Goal: Task Accomplishment & Management: Complete application form

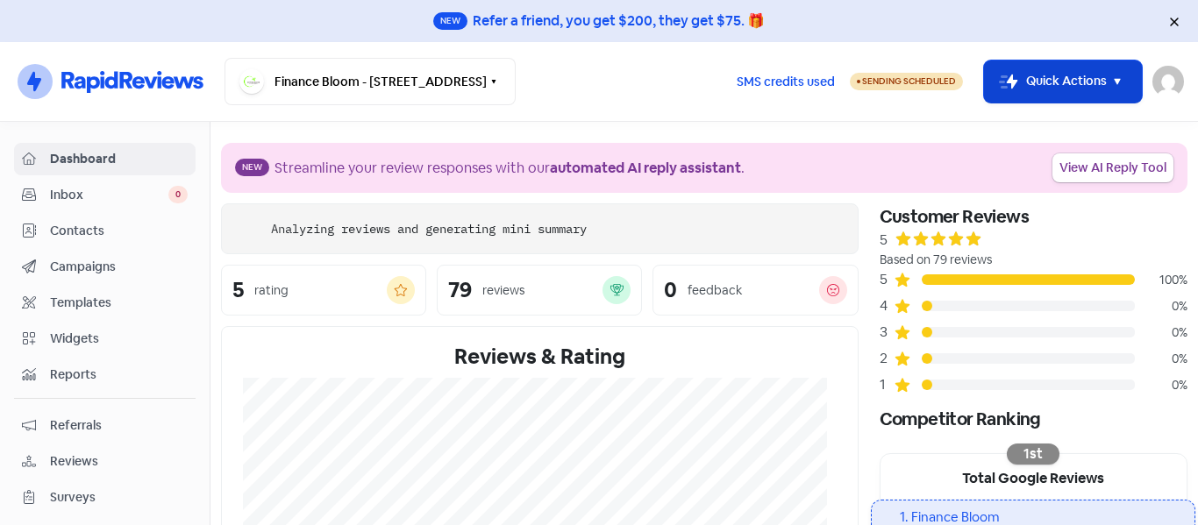
click at [1011, 89] on rect "button" at bounding box center [1008, 81] width 21 height 21
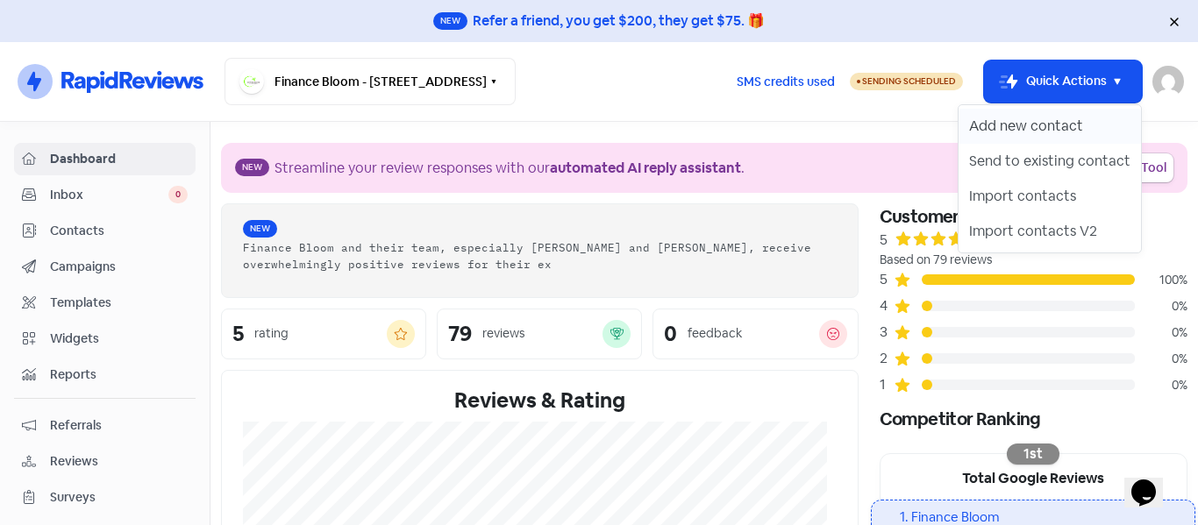
click at [1022, 127] on button "Add new contact" at bounding box center [1050, 126] width 182 height 35
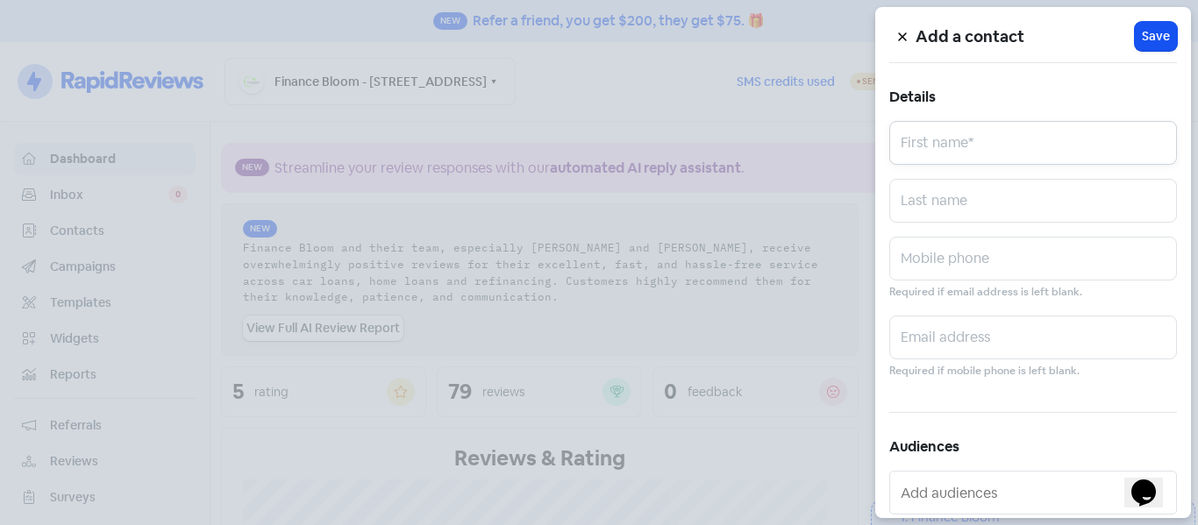
click at [952, 143] on input "text" at bounding box center [1033, 143] width 288 height 44
type input "[PERSON_NAME]"
click at [952, 207] on input "text" at bounding box center [1033, 201] width 288 height 44
type input "[PERSON_NAME]"
click at [927, 267] on input "text" at bounding box center [1033, 259] width 288 height 44
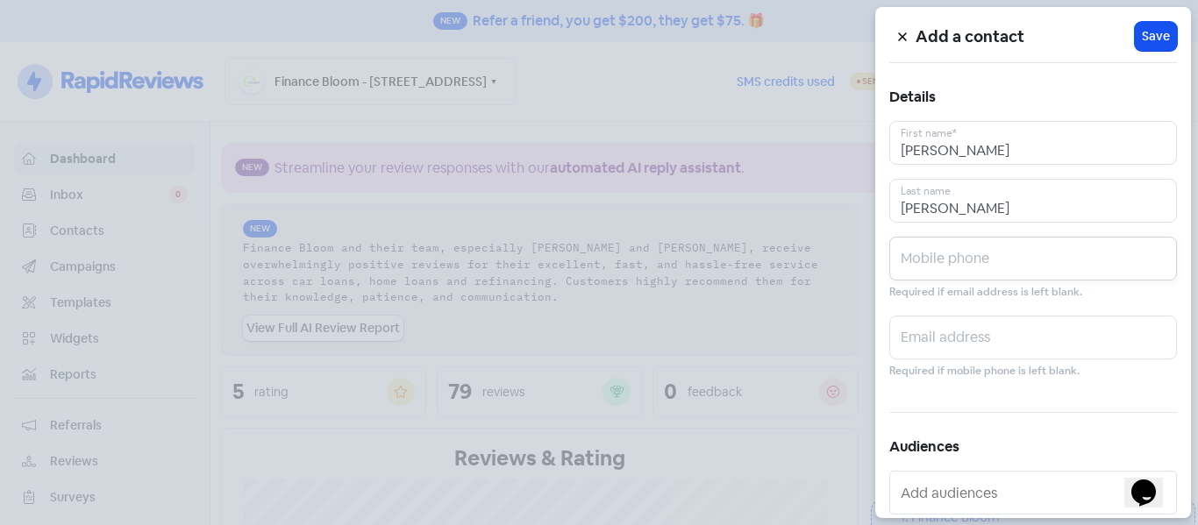
paste input "0225427091"
type input "0225427091"
click at [1142, 34] on span "Save" at bounding box center [1156, 36] width 28 height 18
